Goal: Transaction & Acquisition: Book appointment/travel/reservation

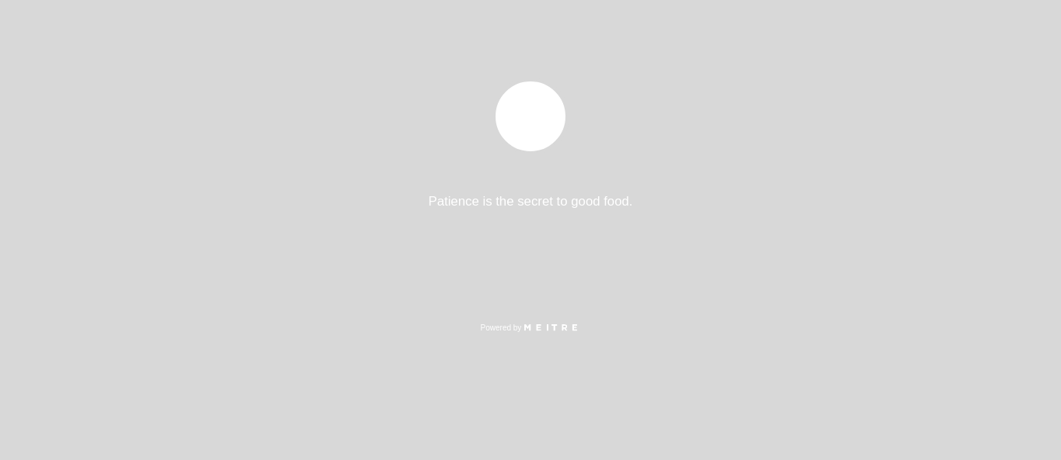
select select "es"
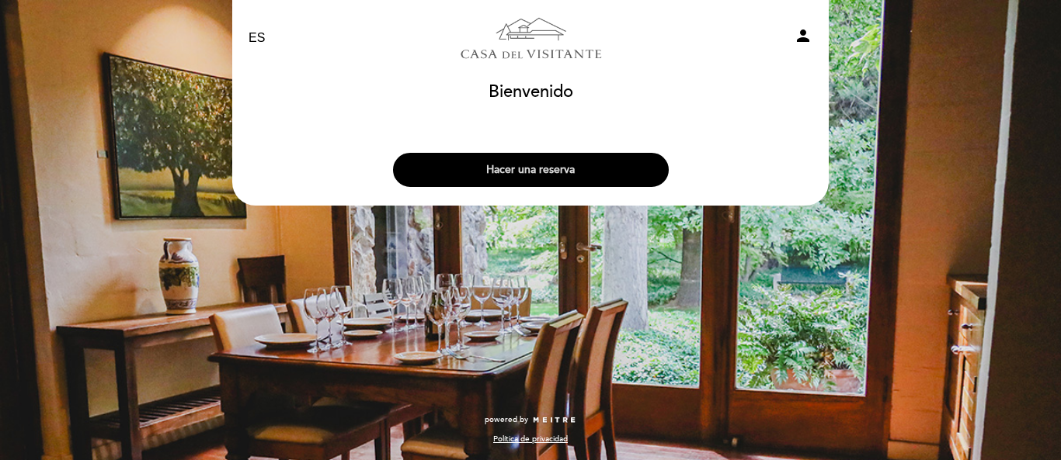
click at [538, 166] on button "Hacer una reserva" at bounding box center [531, 170] width 276 height 34
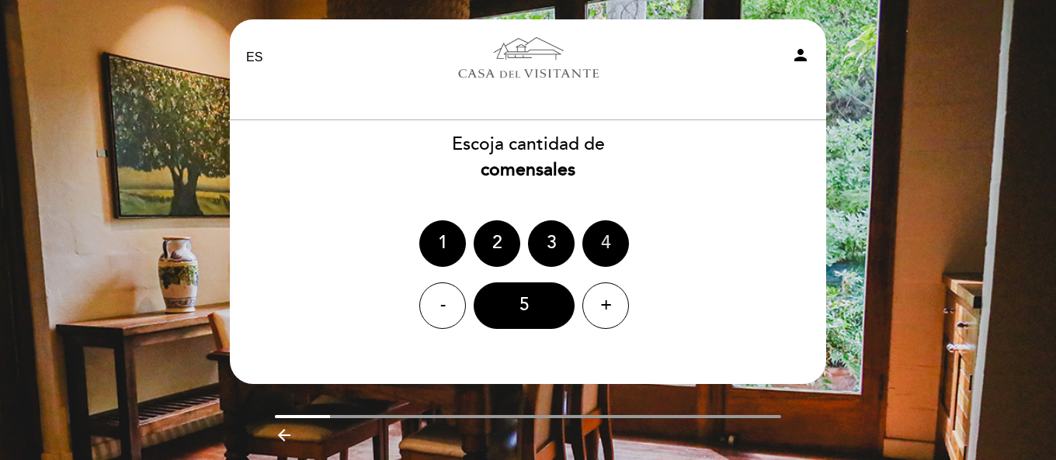
click at [606, 248] on div "4" at bounding box center [605, 244] width 47 height 47
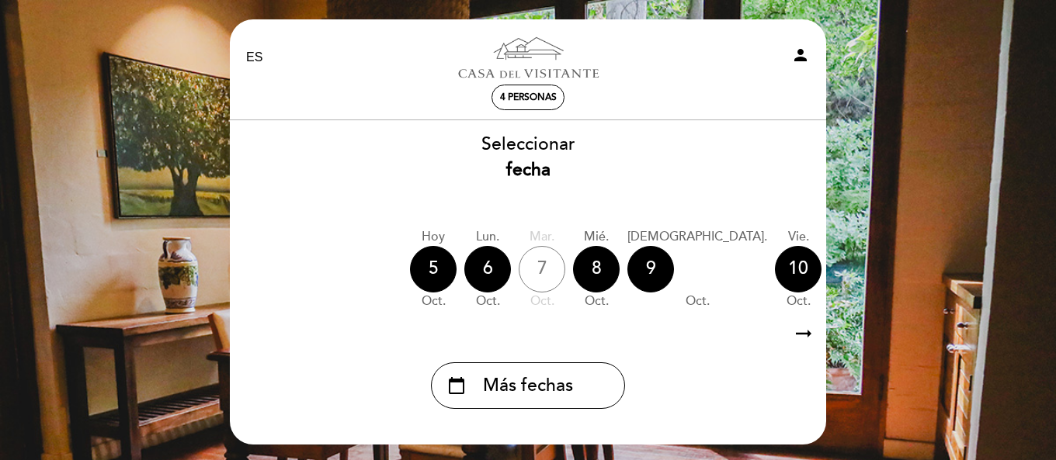
click at [804, 339] on icon "arrow_right_alt" at bounding box center [803, 334] width 23 height 33
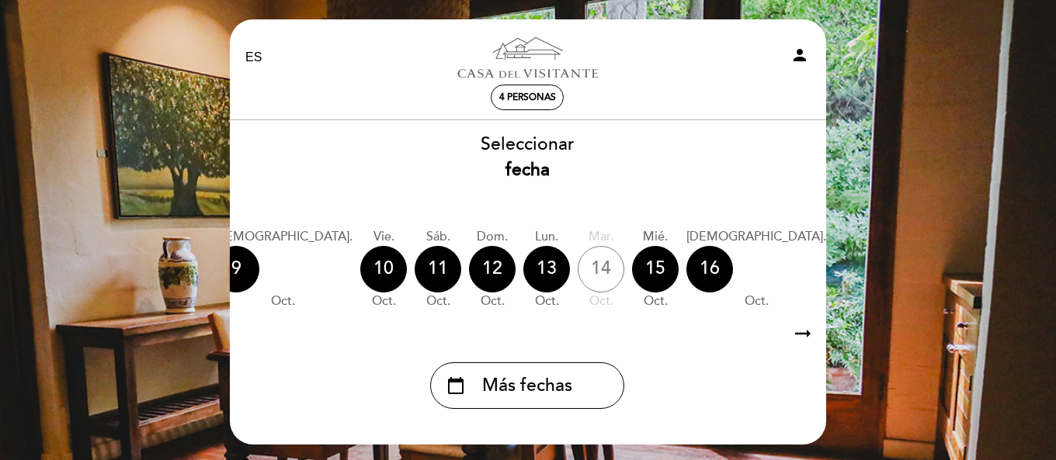
scroll to position [0, 453]
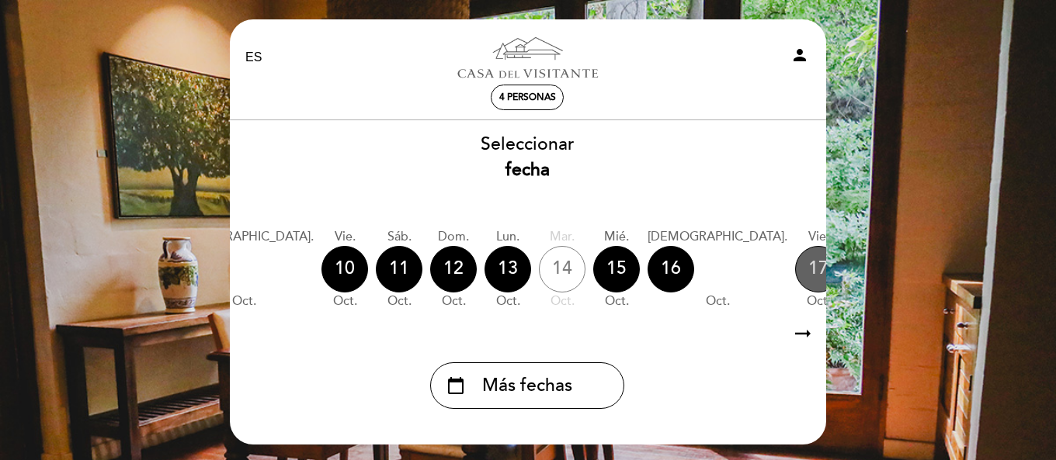
click at [795, 276] on div "17" at bounding box center [818, 269] width 47 height 47
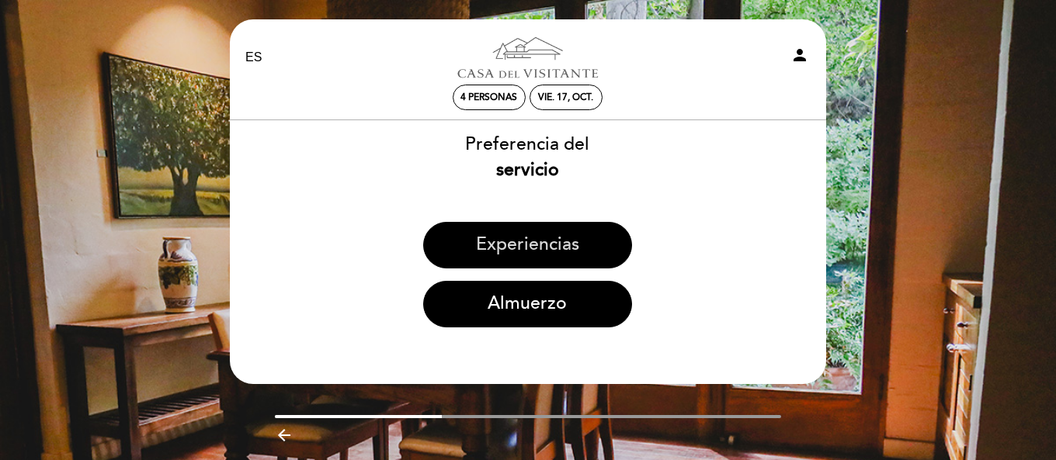
click at [543, 252] on button "Experiencias" at bounding box center [527, 245] width 209 height 47
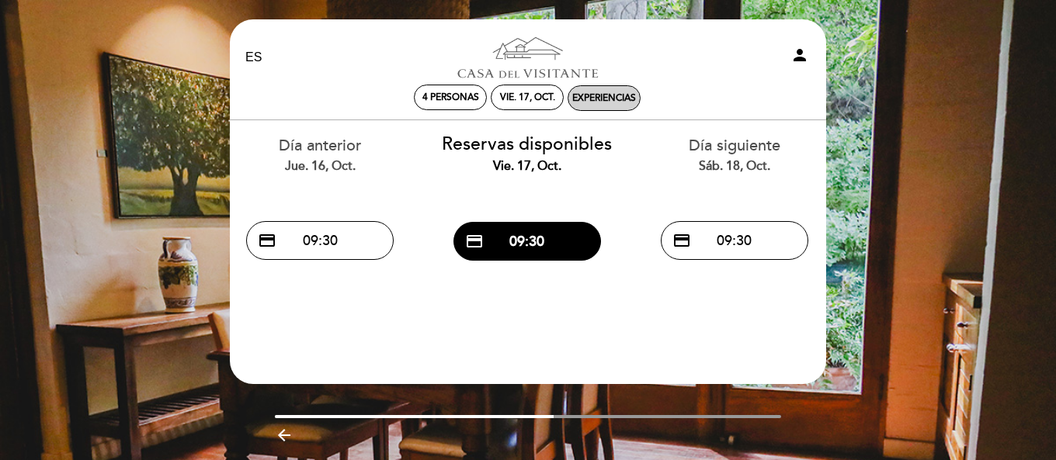
click at [592, 102] on div "Experiencias" at bounding box center [604, 98] width 64 height 12
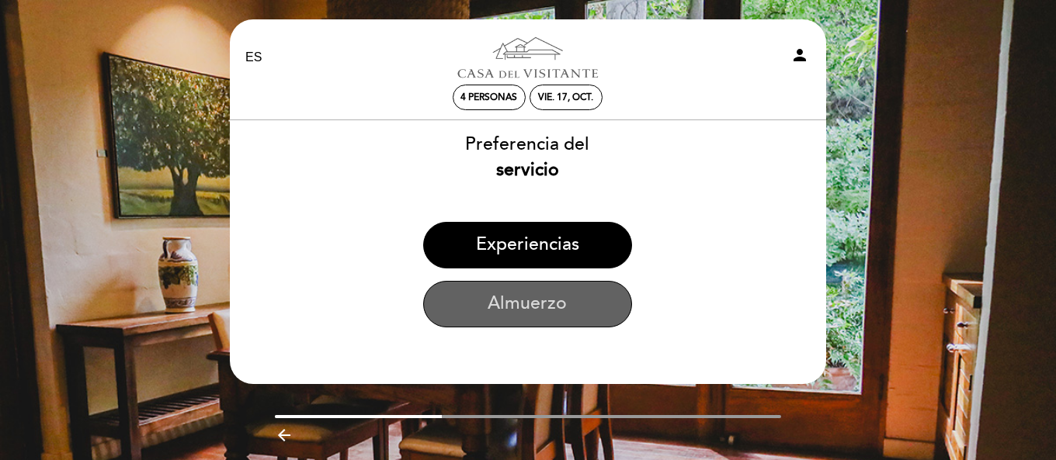
click at [581, 304] on button "Almuerzo" at bounding box center [527, 304] width 209 height 47
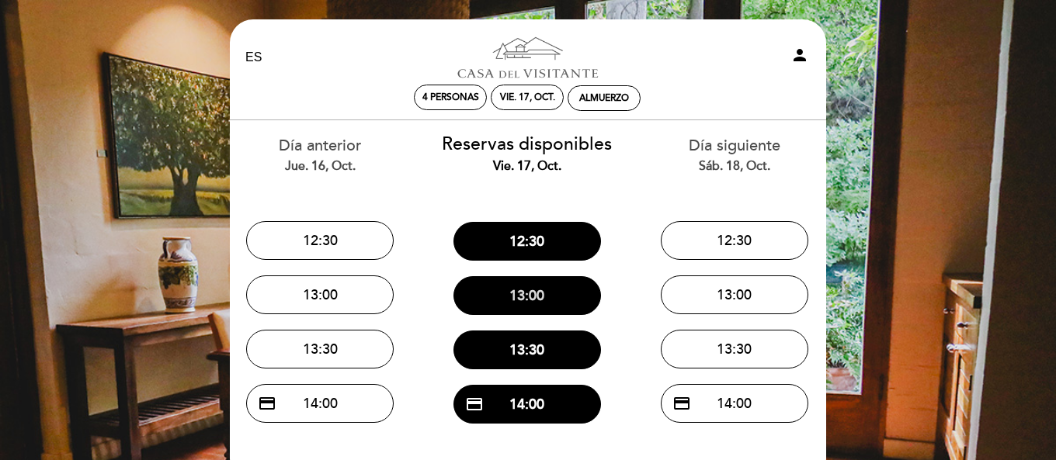
click at [553, 300] on button "13:00" at bounding box center [527, 295] width 148 height 39
click at [541, 239] on button "12:30" at bounding box center [527, 241] width 148 height 39
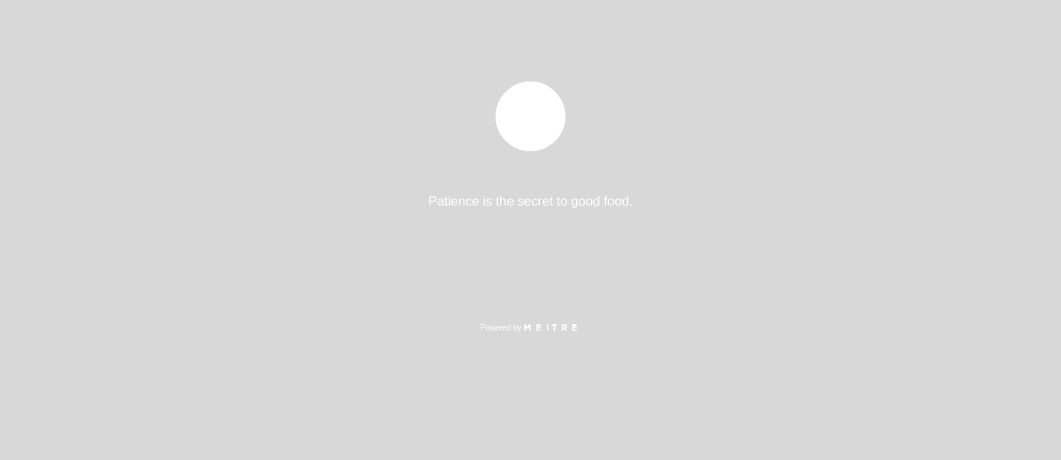
select select "es"
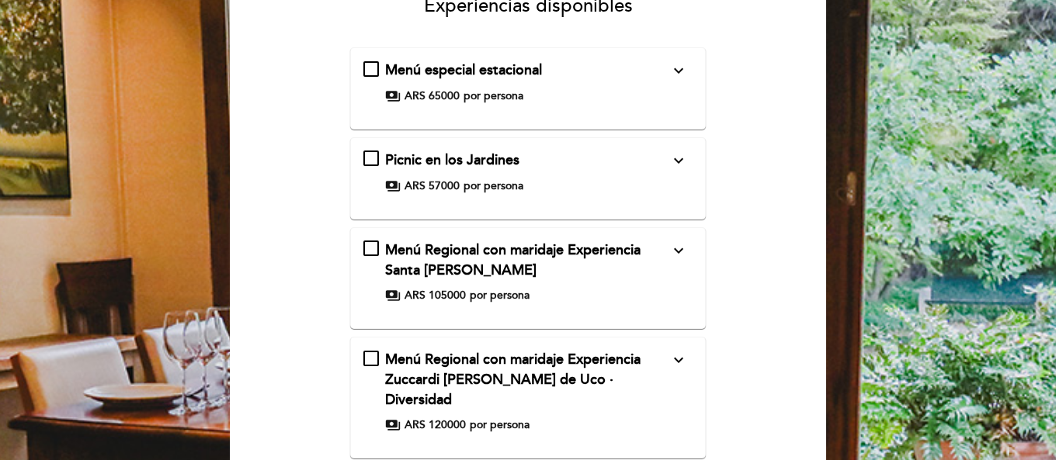
scroll to position [155, 0]
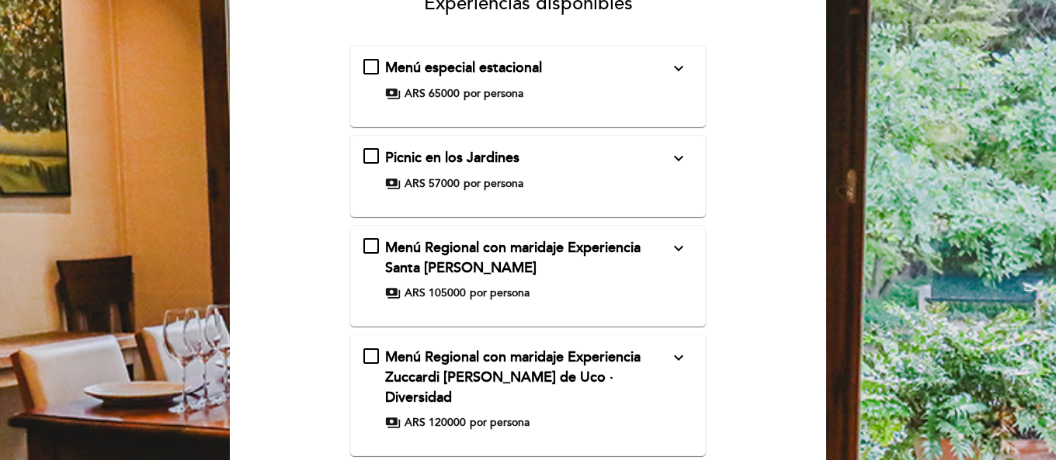
click at [687, 73] on icon "expand_more" at bounding box center [678, 68] width 19 height 19
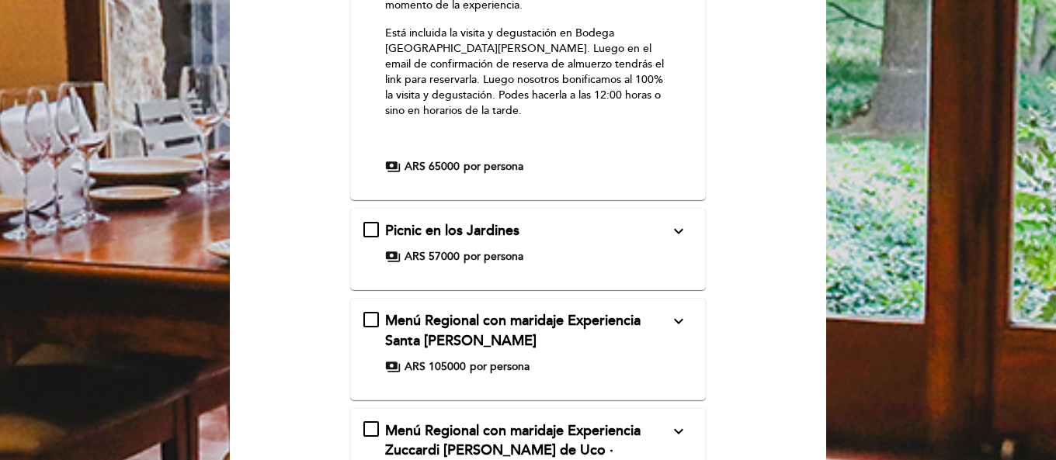
scroll to position [621, 0]
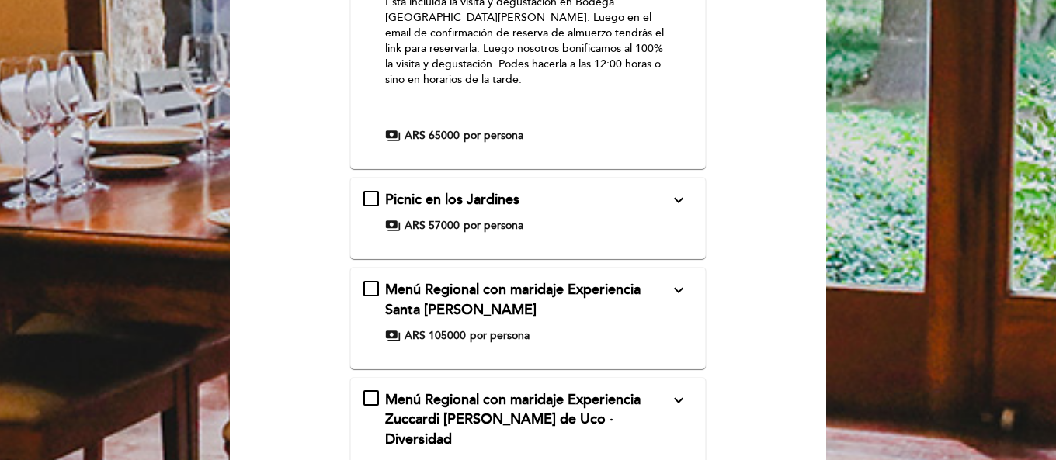
click at [606, 199] on div "Picnic en los Jardines expand_more Bienvenido a una experiencia única de picnic…" at bounding box center [528, 211] width 330 height 43
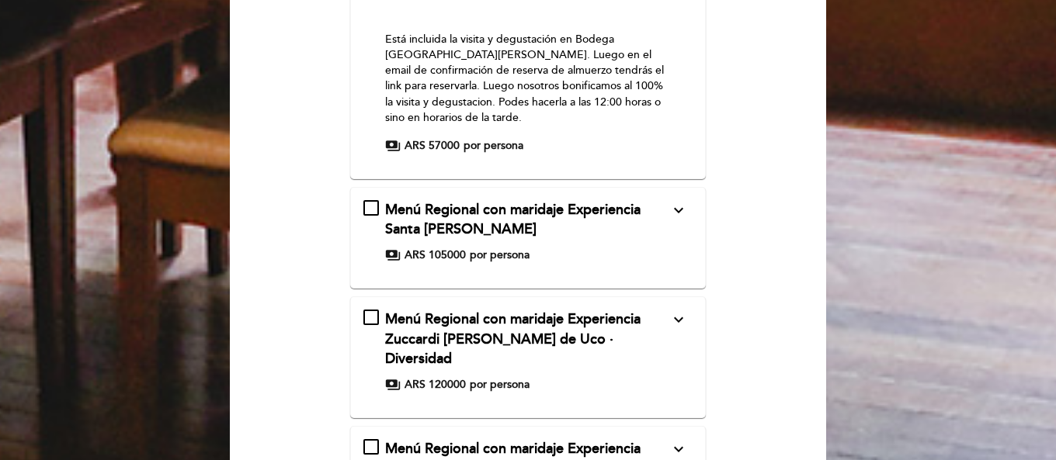
scroll to position [1309, 0]
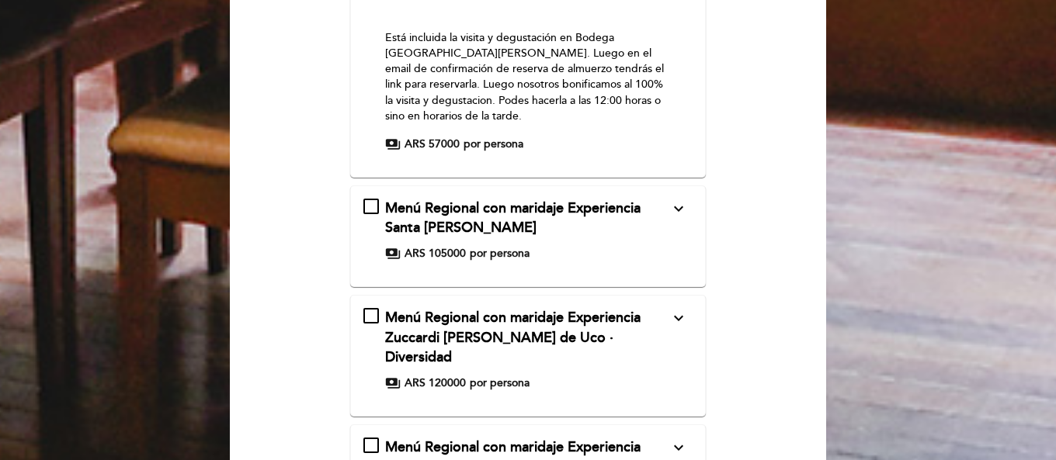
click at [633, 199] on div "Menú Regional con maridaje Experiencia Santa [PERSON_NAME] expand_more" at bounding box center [527, 219] width 285 height 40
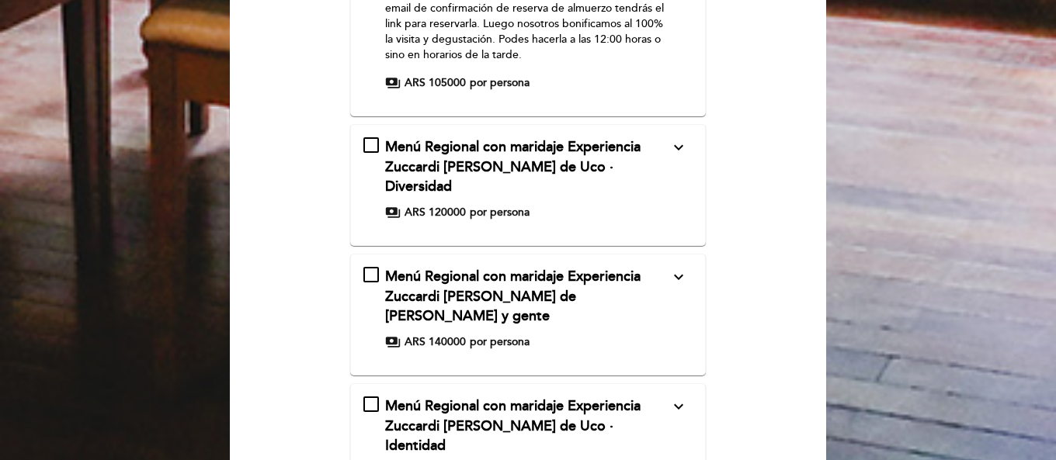
scroll to position [226, 0]
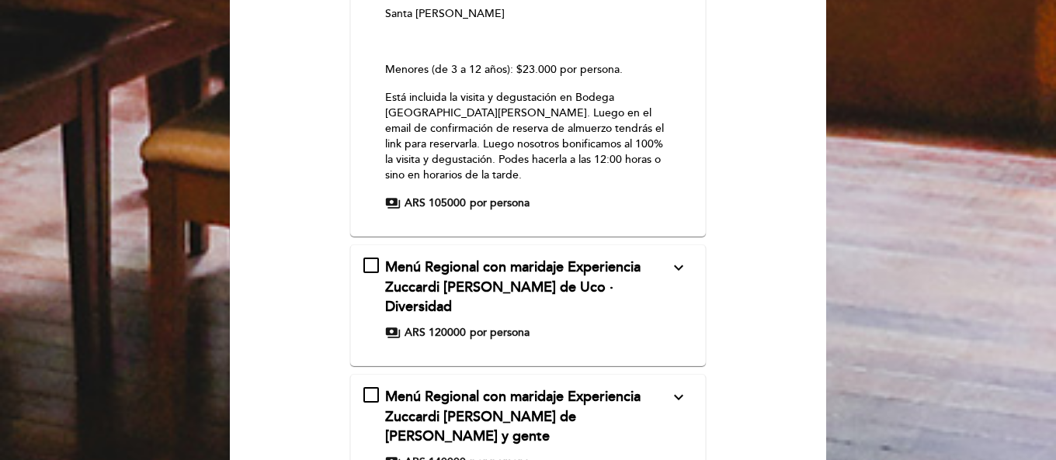
scroll to position [1220, 0]
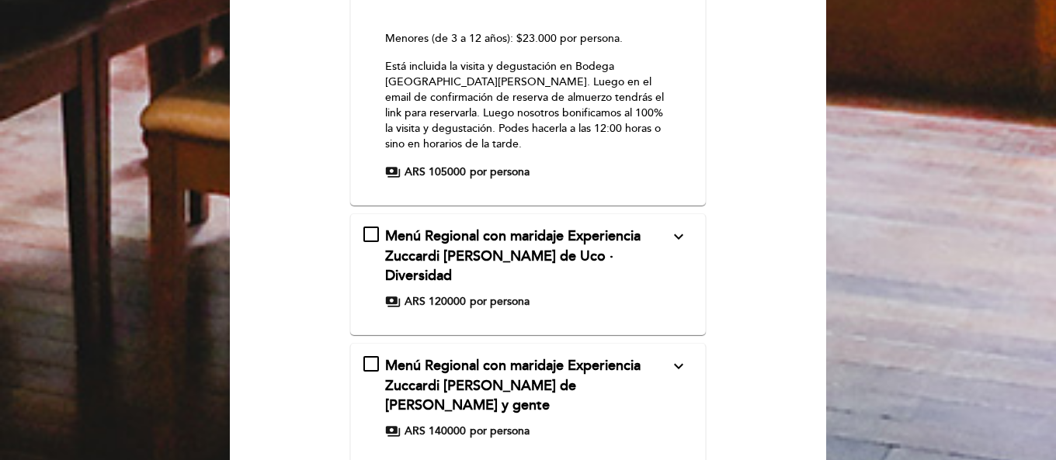
click at [654, 227] on div "Menú Regional con maridaje Experiencia Zuccardi [PERSON_NAME] de Uco · Diversid…" at bounding box center [527, 257] width 285 height 60
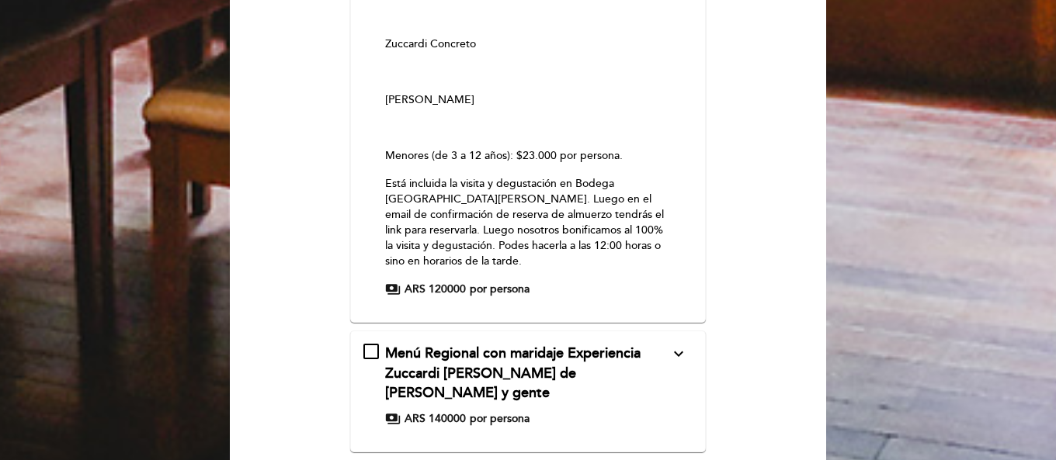
scroll to position [323, 0]
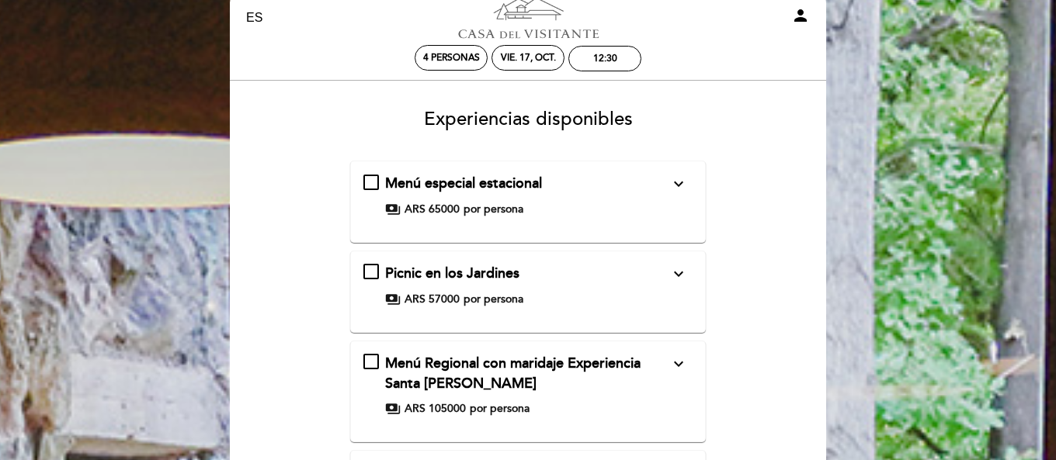
scroll to position [0, 0]
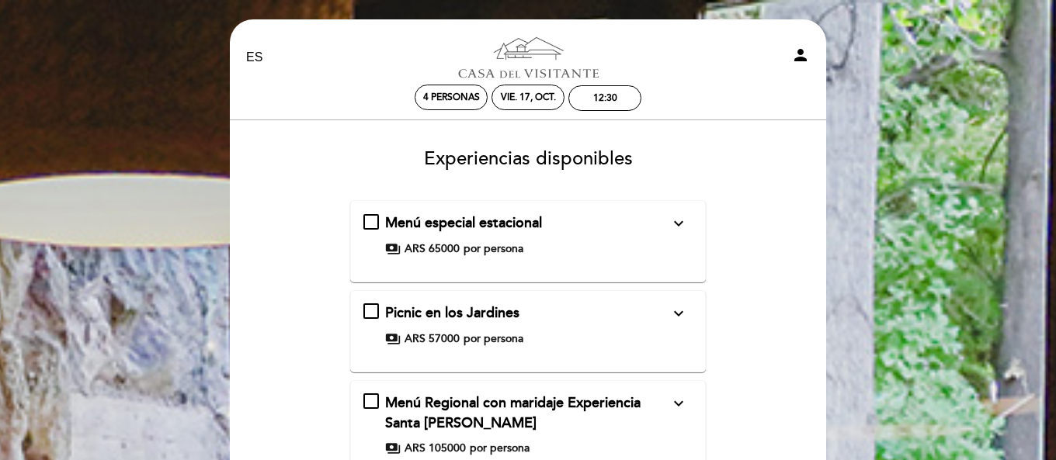
click at [573, 225] on div "Menú especial estacional expand_more" at bounding box center [527, 224] width 285 height 20
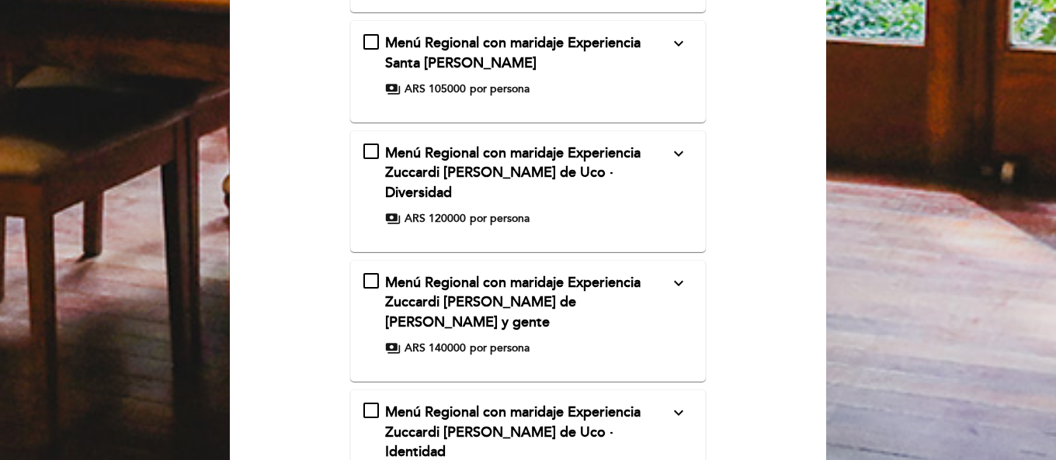
scroll to position [826, 0]
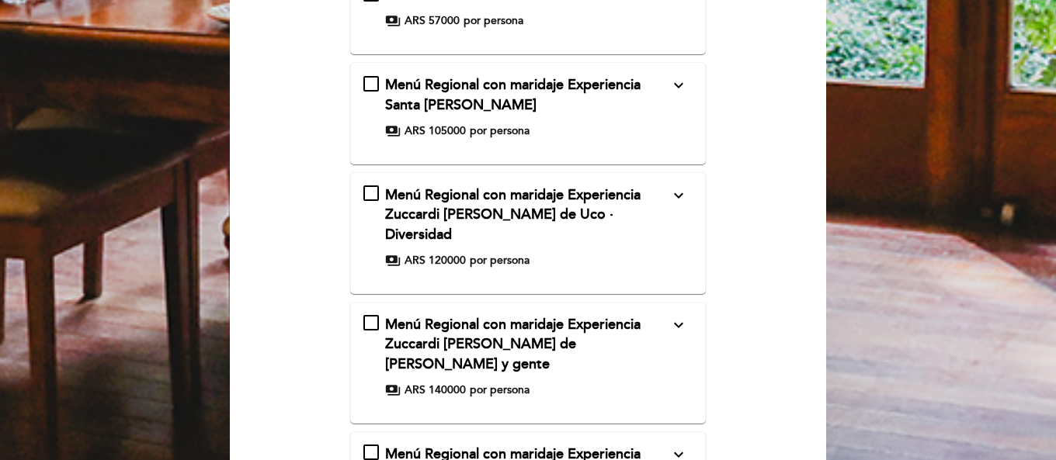
click at [788, 152] on form "Menú especial estacional expand_less Entrada • Empanadas mendocinas: tres empan…" at bounding box center [528, 5] width 575 height 1263
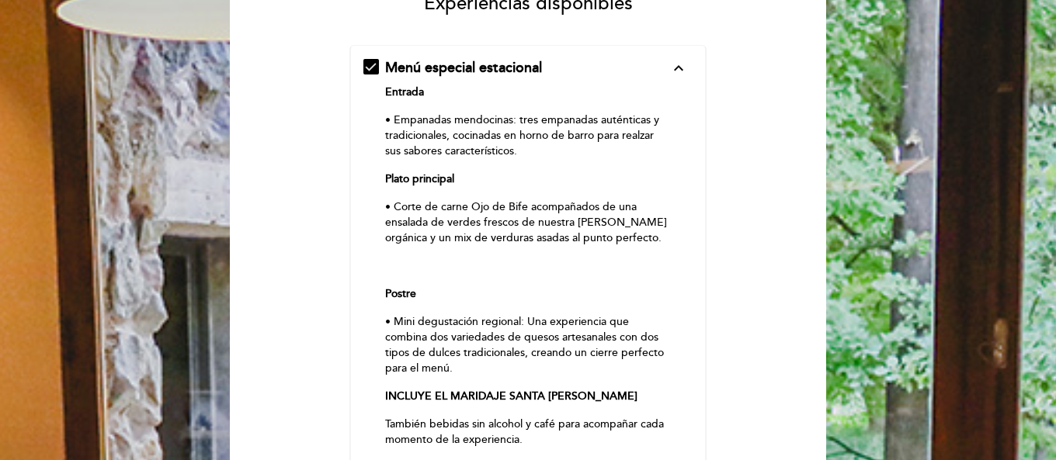
scroll to position [143, 0]
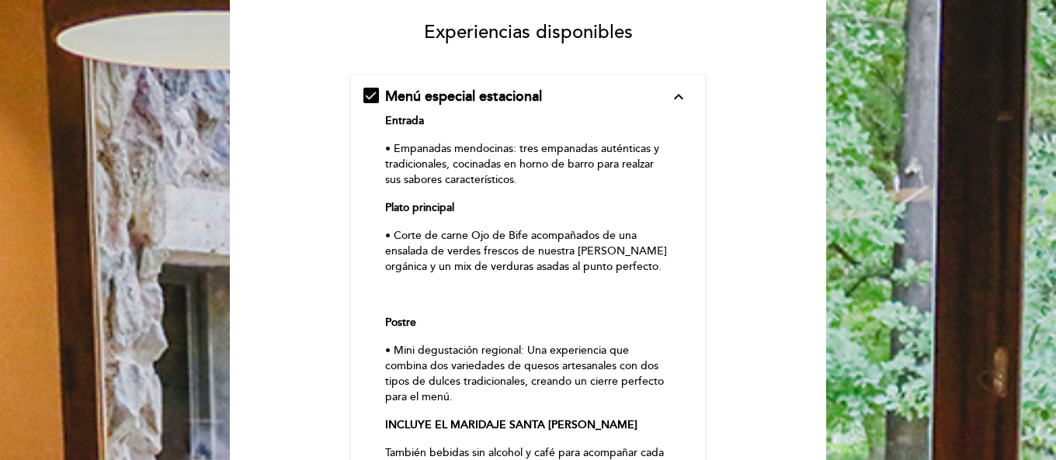
scroll to position [0, 0]
